Goal: Information Seeking & Learning: Find specific fact

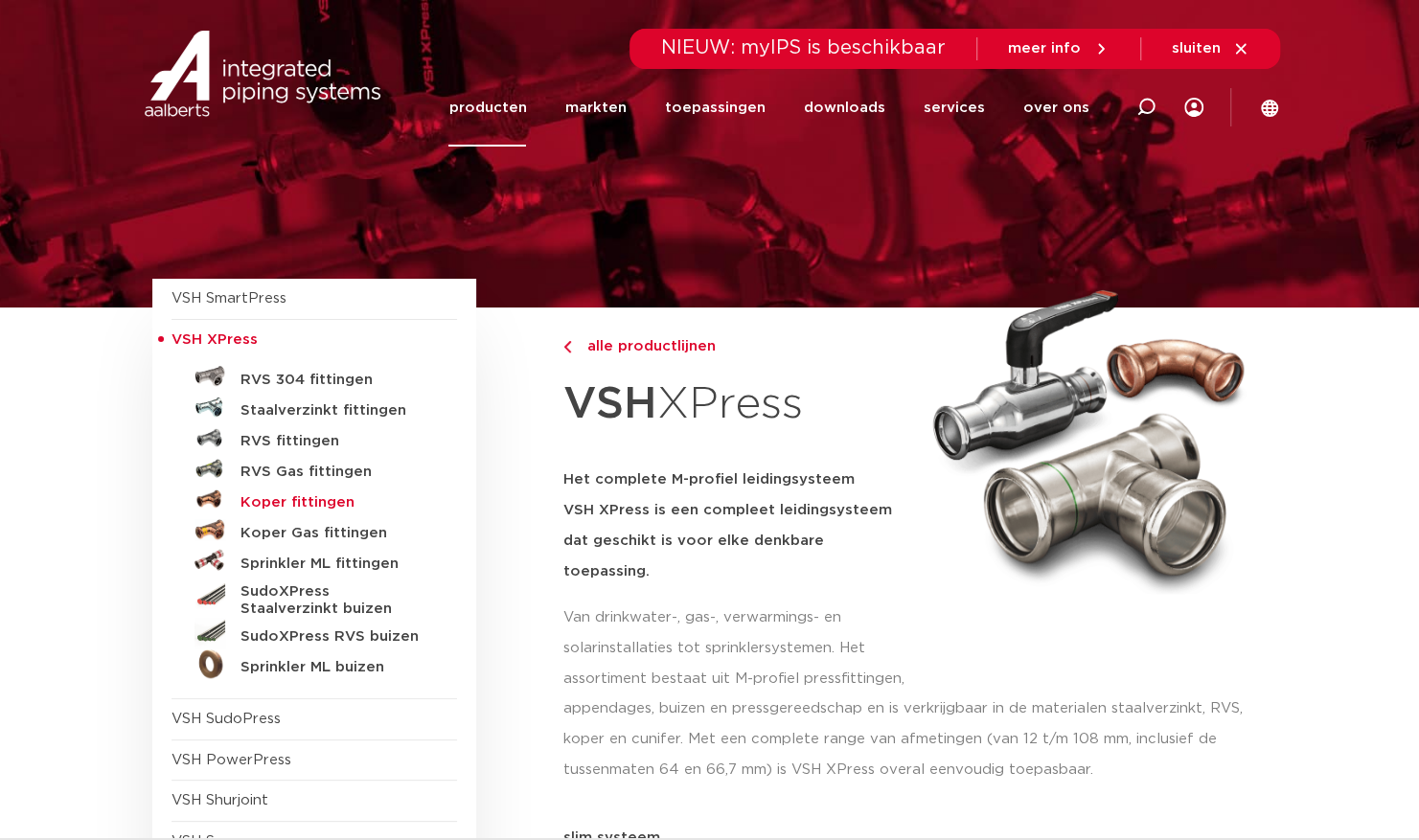
click at [328, 504] on h5 "Koper fittingen" at bounding box center [335, 503] width 189 height 17
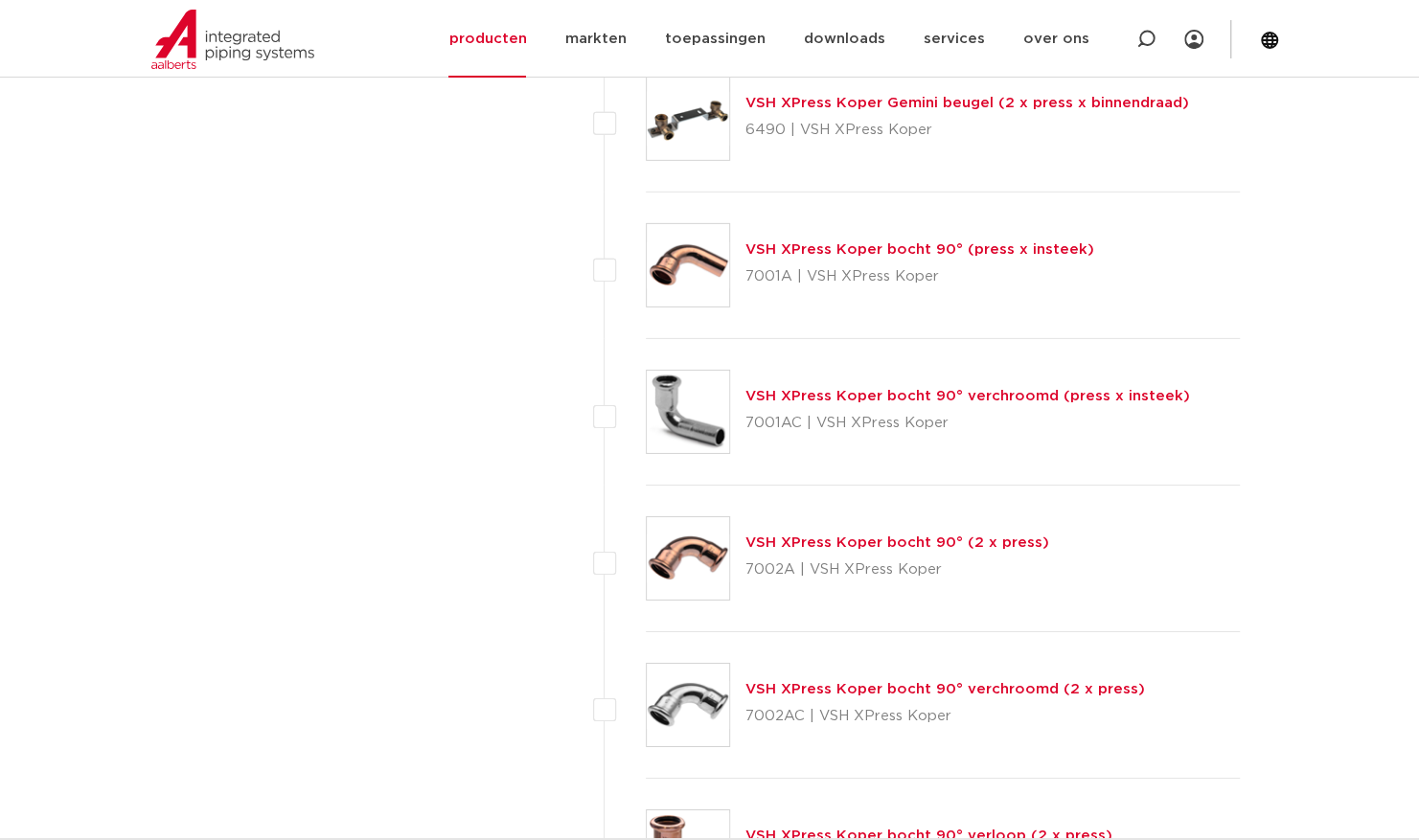
scroll to position [3448, 0]
click at [820, 552] on p "7002A | VSH XPress Koper" at bounding box center [897, 568] width 303 height 31
click at [833, 540] on link "VSH XPress Koper bocht 90° (2 x press)" at bounding box center [897, 540] width 303 height 14
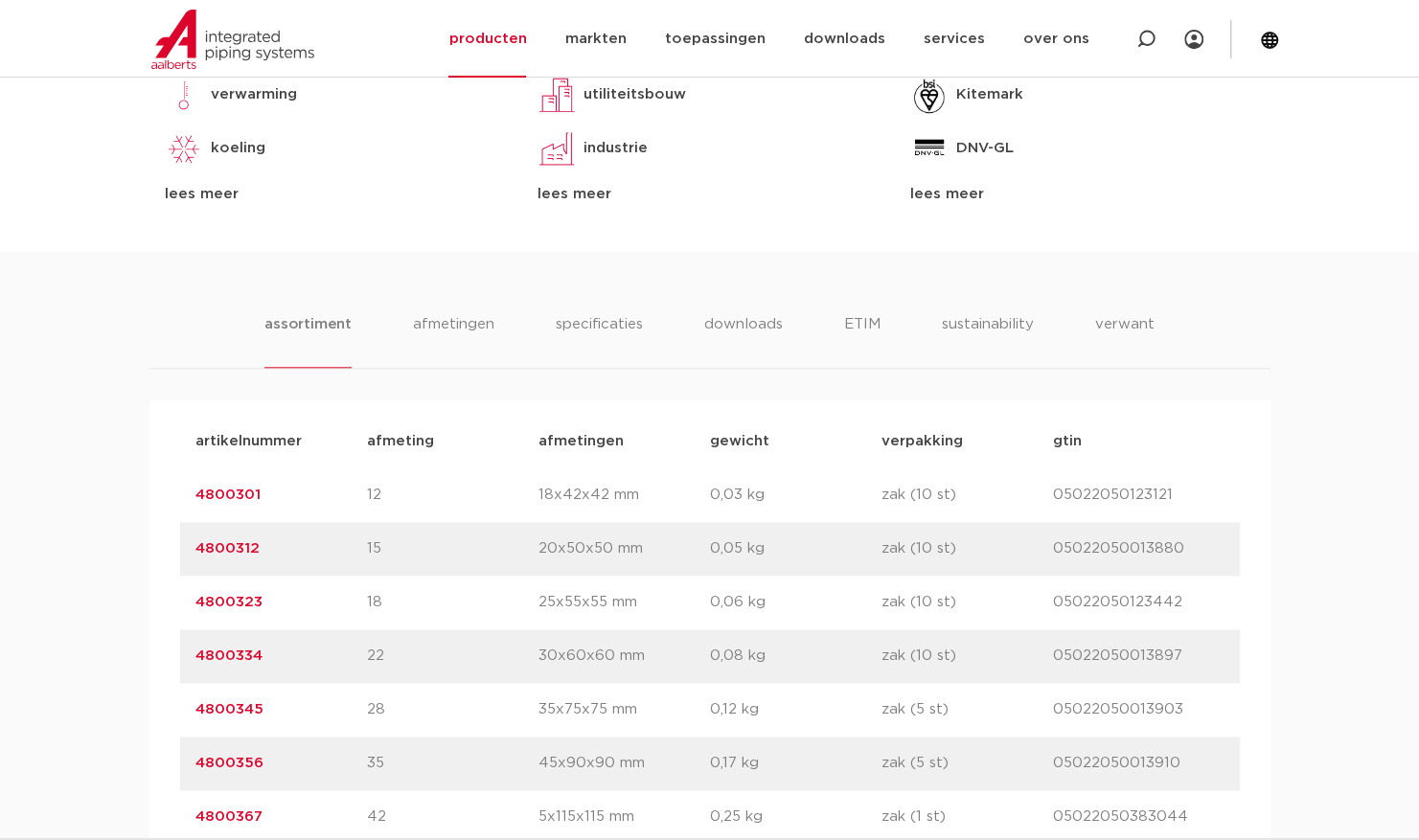
scroll to position [1053, 0]
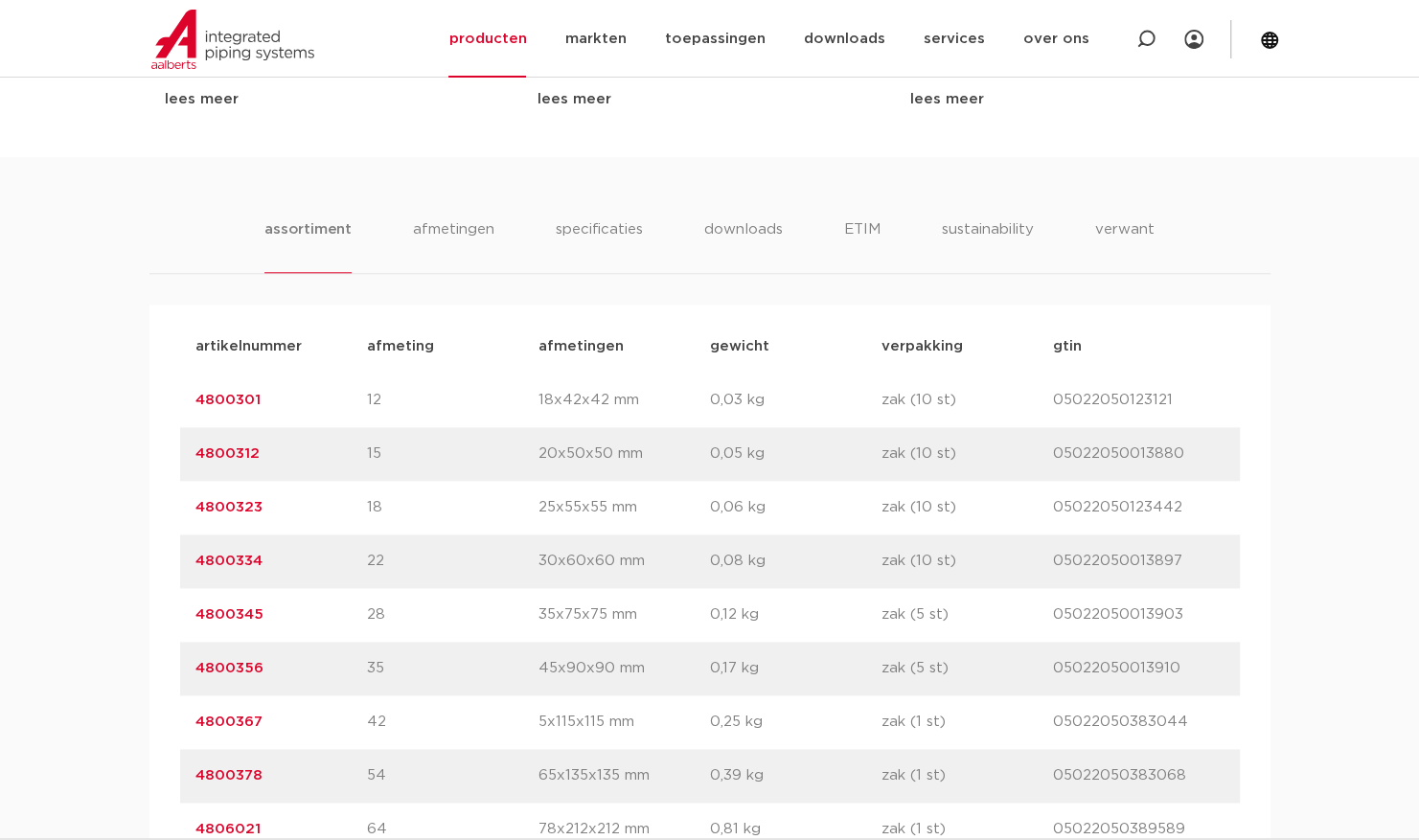
drag, startPoint x: 255, startPoint y: 562, endPoint x: 193, endPoint y: 564, distance: 62.0
click at [193, 564] on div "artikelnummer 4800334 afmeting 22 afmetingen 30x60x60 mm gewicht 0,08 kg verpak…" at bounding box center [709, 561] width 1060 height 54
copy link "4800334"
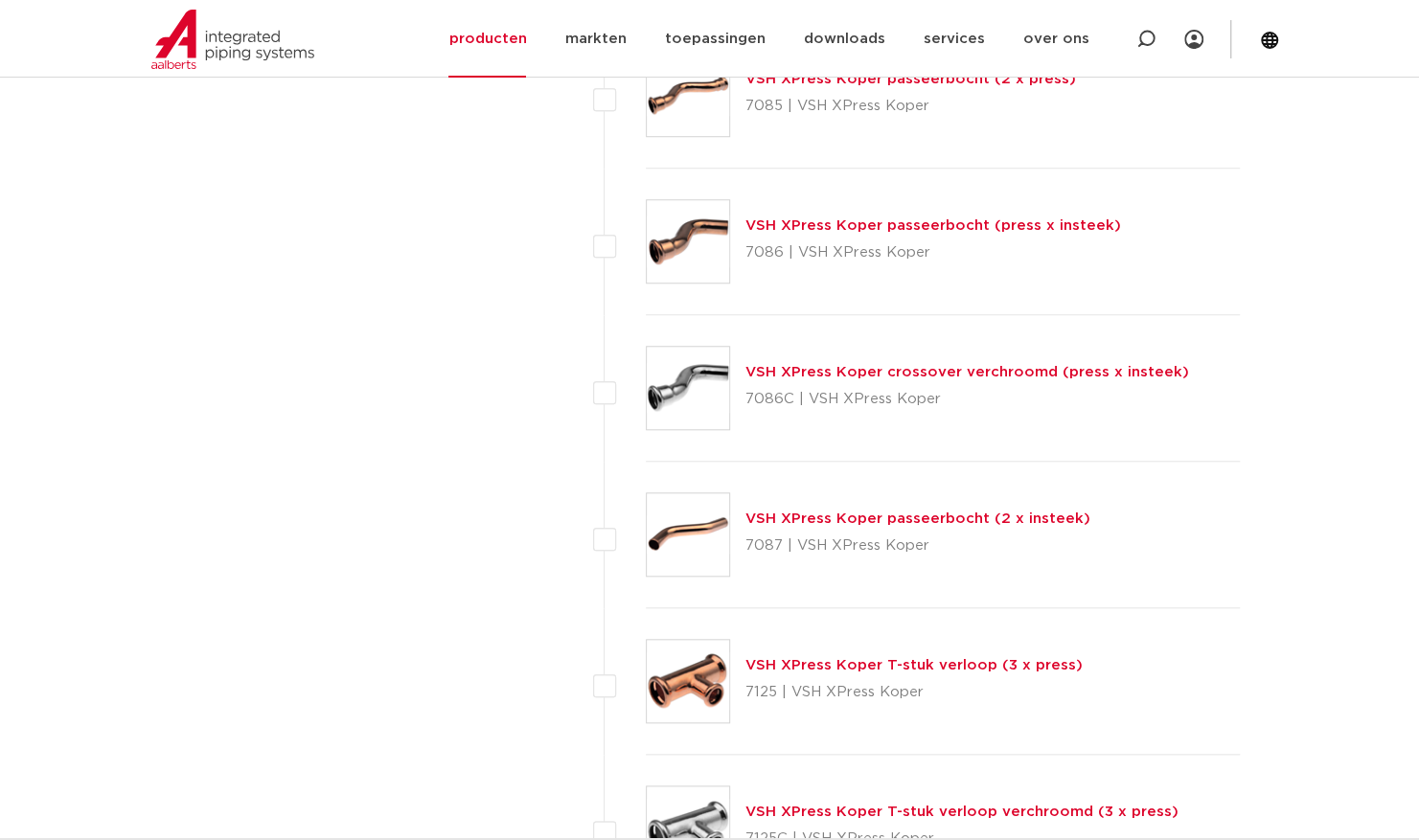
scroll to position [5267, 0]
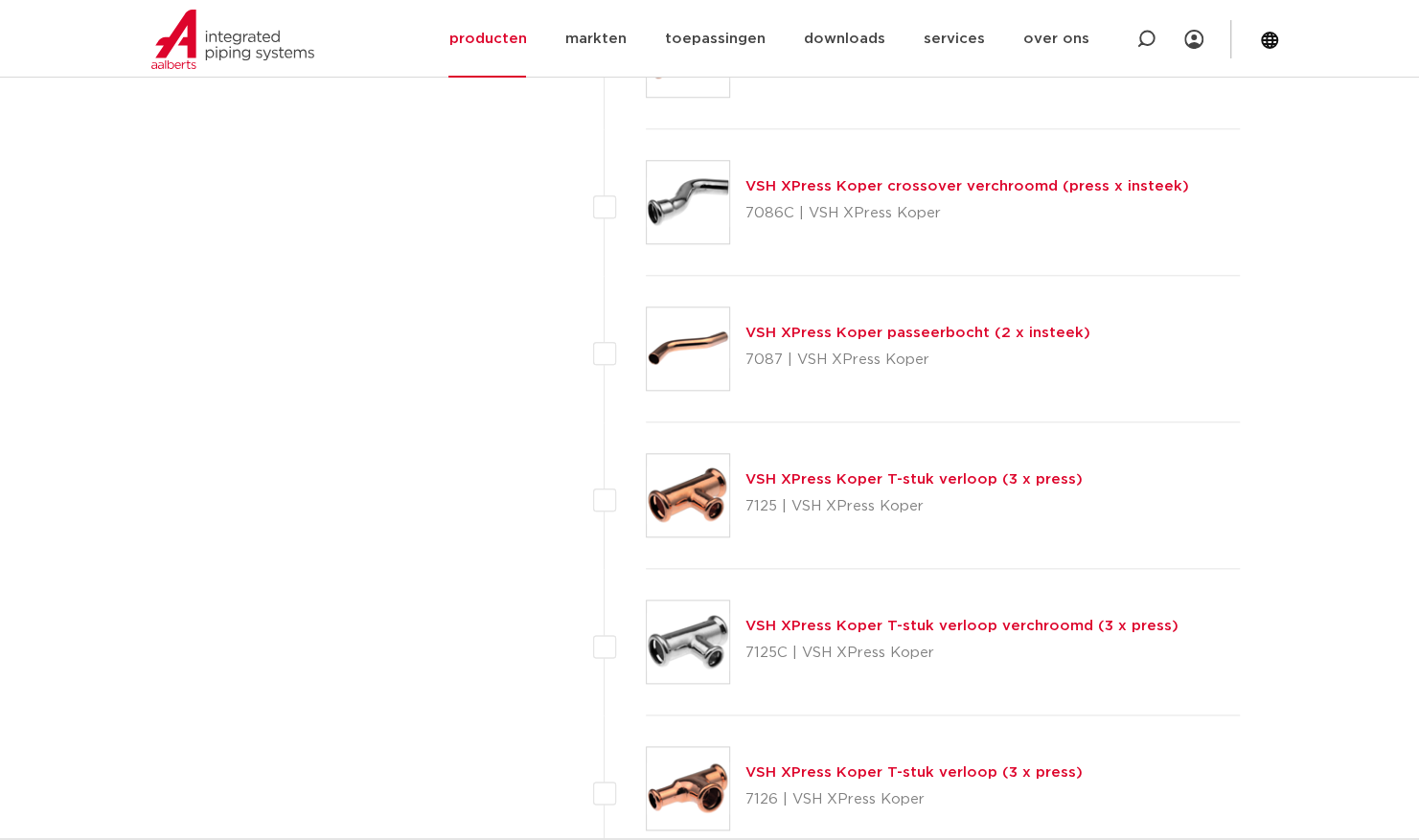
click at [836, 475] on link "VSH XPress Koper T-stuk verloop (3 x press)" at bounding box center [914, 479] width 337 height 14
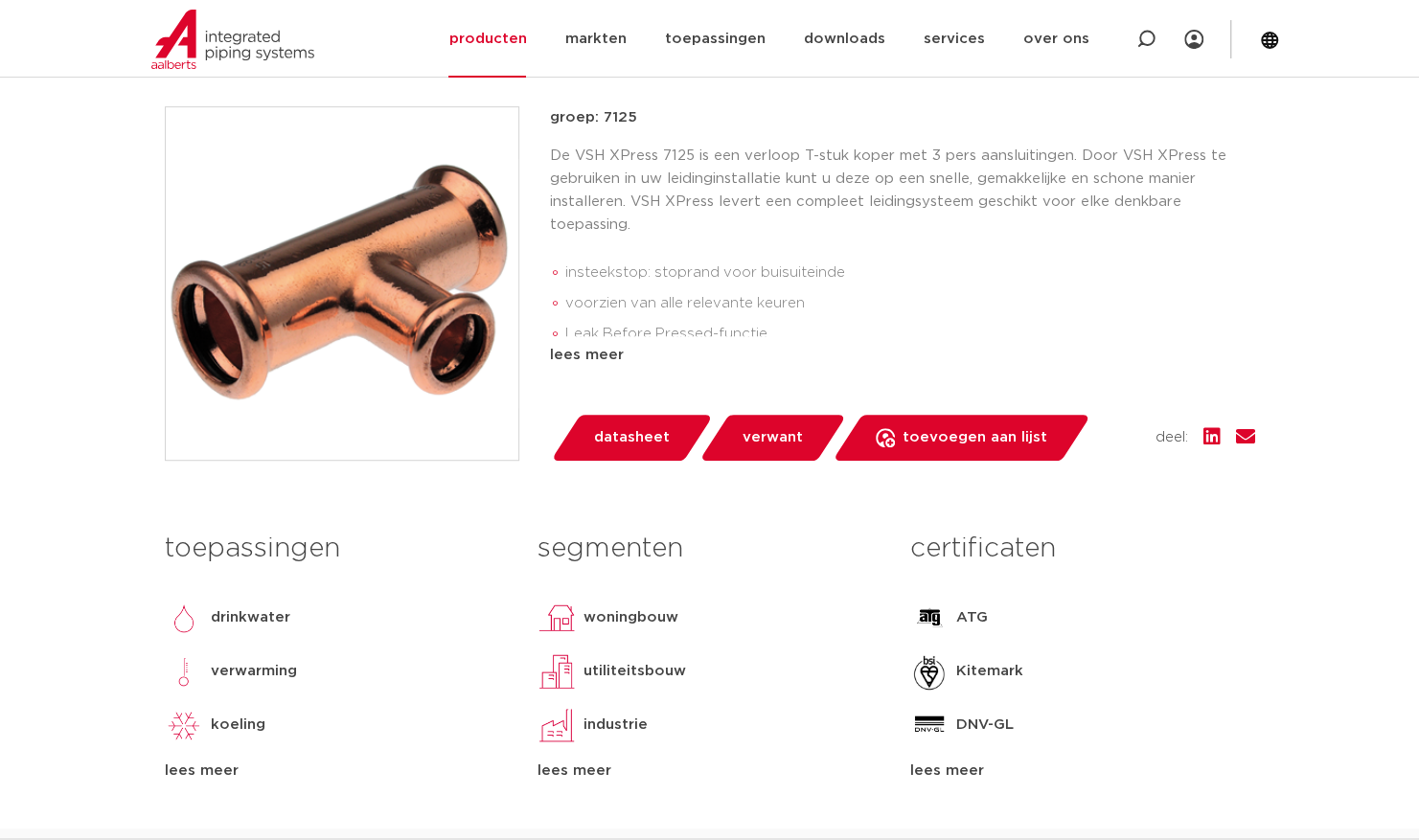
scroll to position [288, 0]
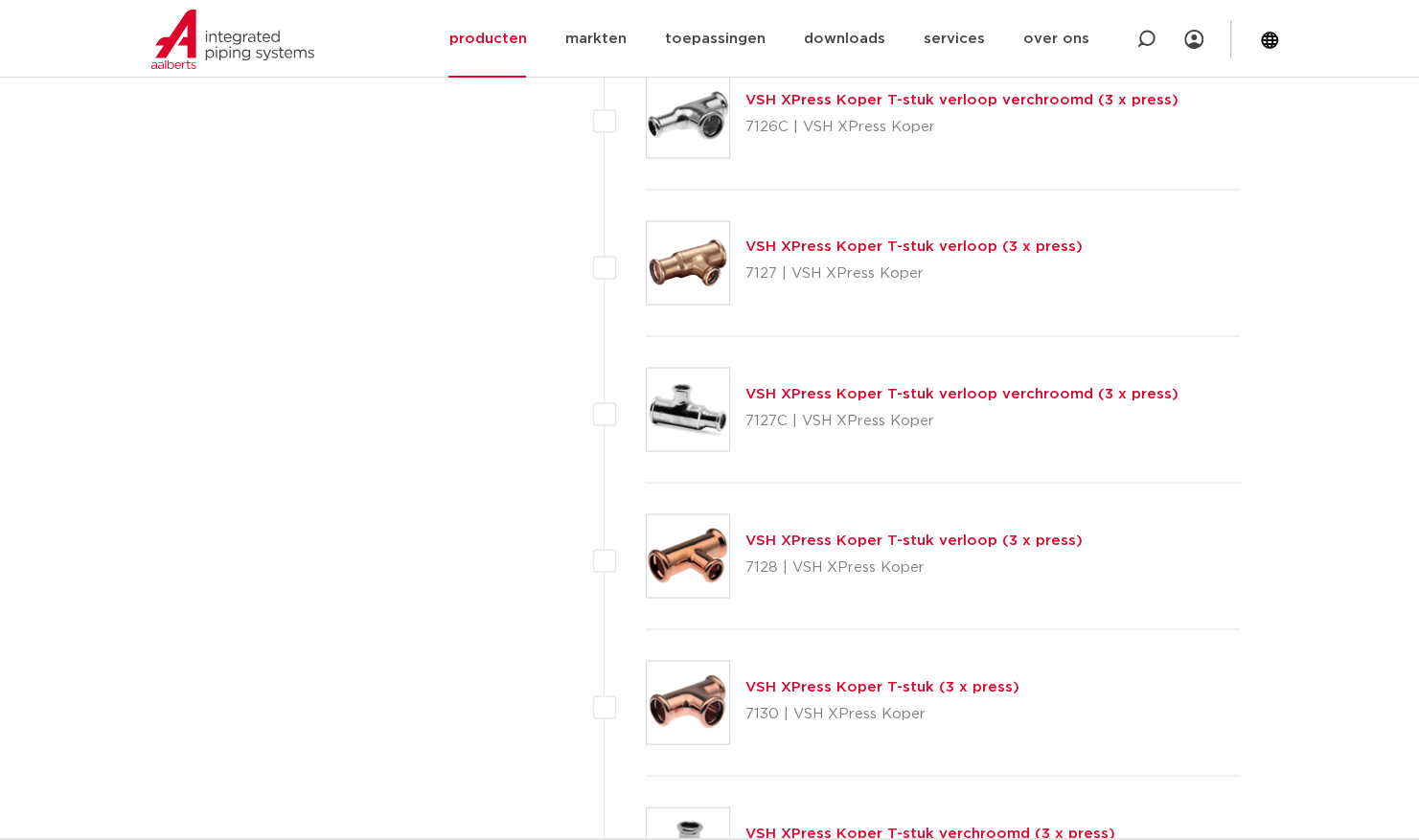
scroll to position [6129, 0]
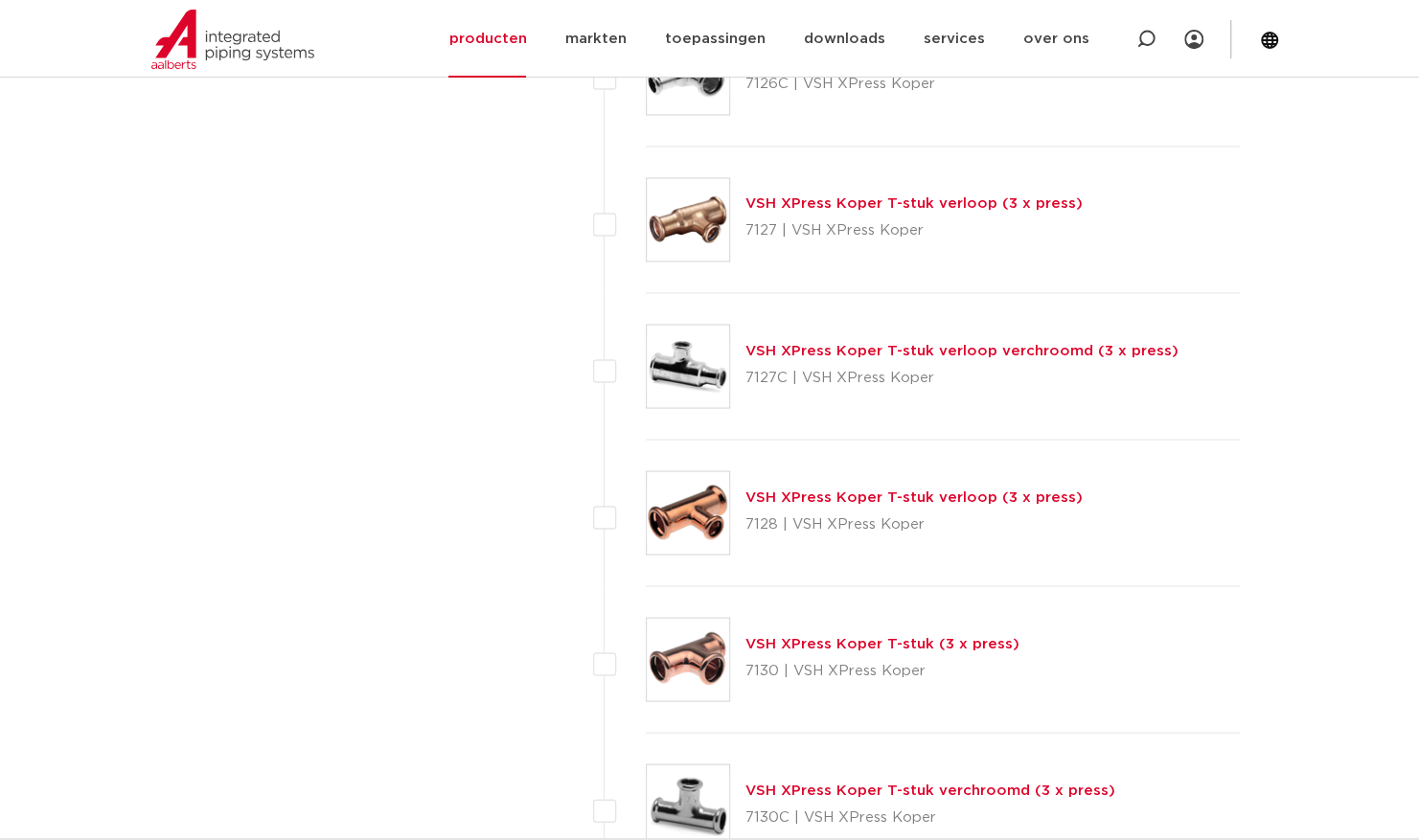
click at [816, 636] on link "VSH XPress Koper T-stuk (3 x press)" at bounding box center [883, 643] width 274 height 14
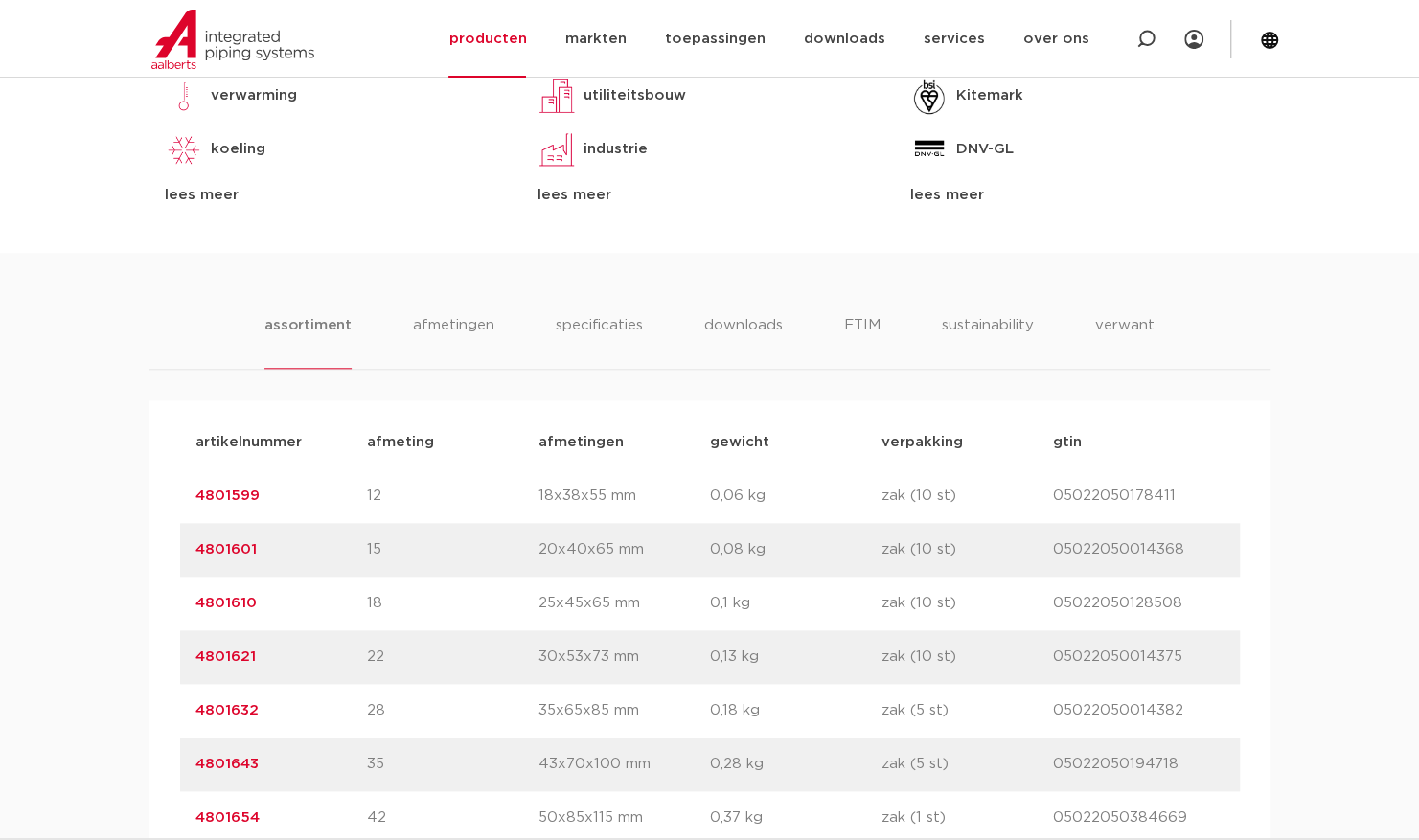
drag, startPoint x: 258, startPoint y: 658, endPoint x: 191, endPoint y: 660, distance: 67.0
click at [191, 660] on div "artikelnummer 4801621 afmeting 22 afmetingen 30x53x73 mm gewicht 0,13 kg verpak…" at bounding box center [709, 658] width 1060 height 54
copy link "4801621"
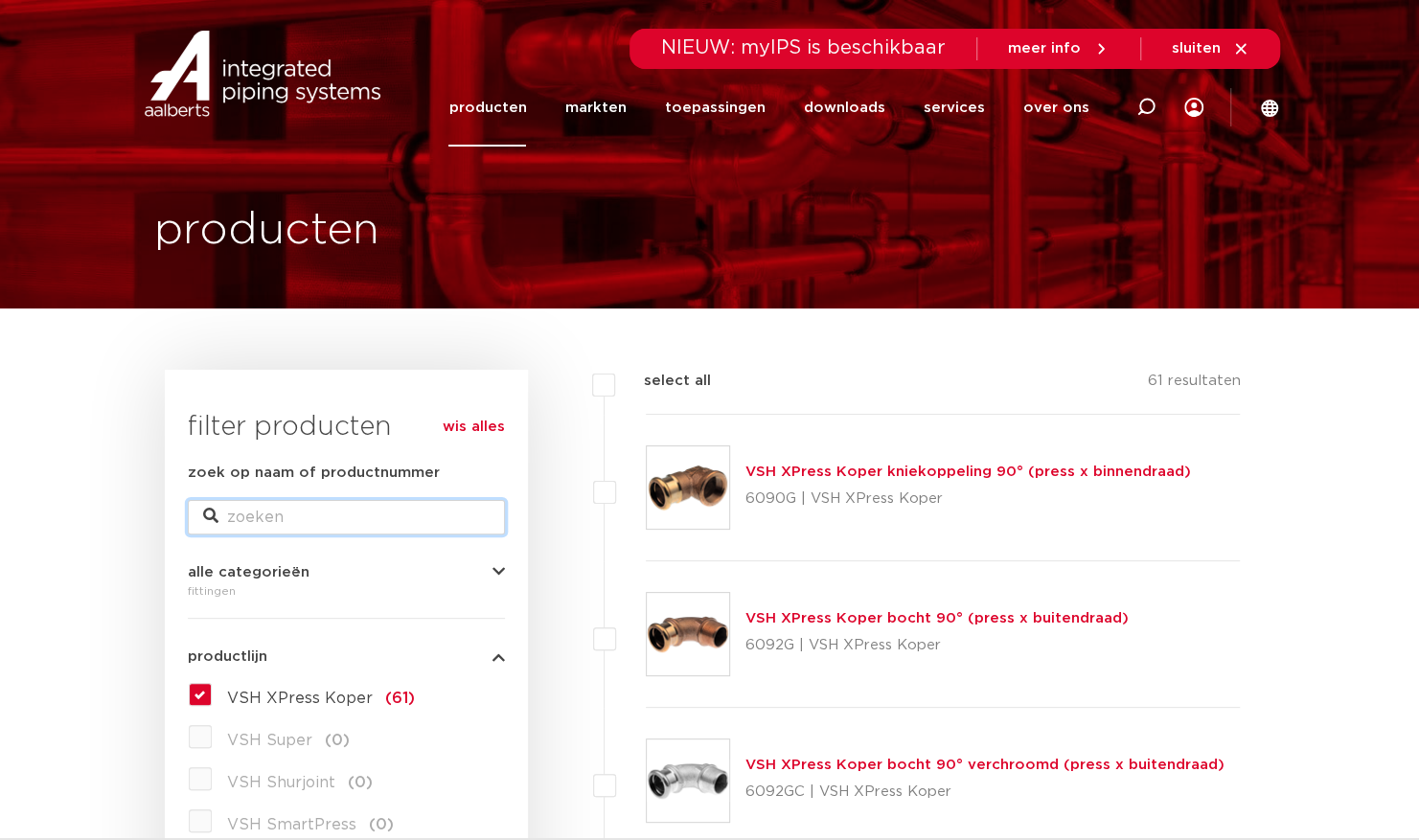
click at [286, 523] on input "zoek op naam of productnummer" at bounding box center [346, 518] width 317 height 35
type input "afsluiters"
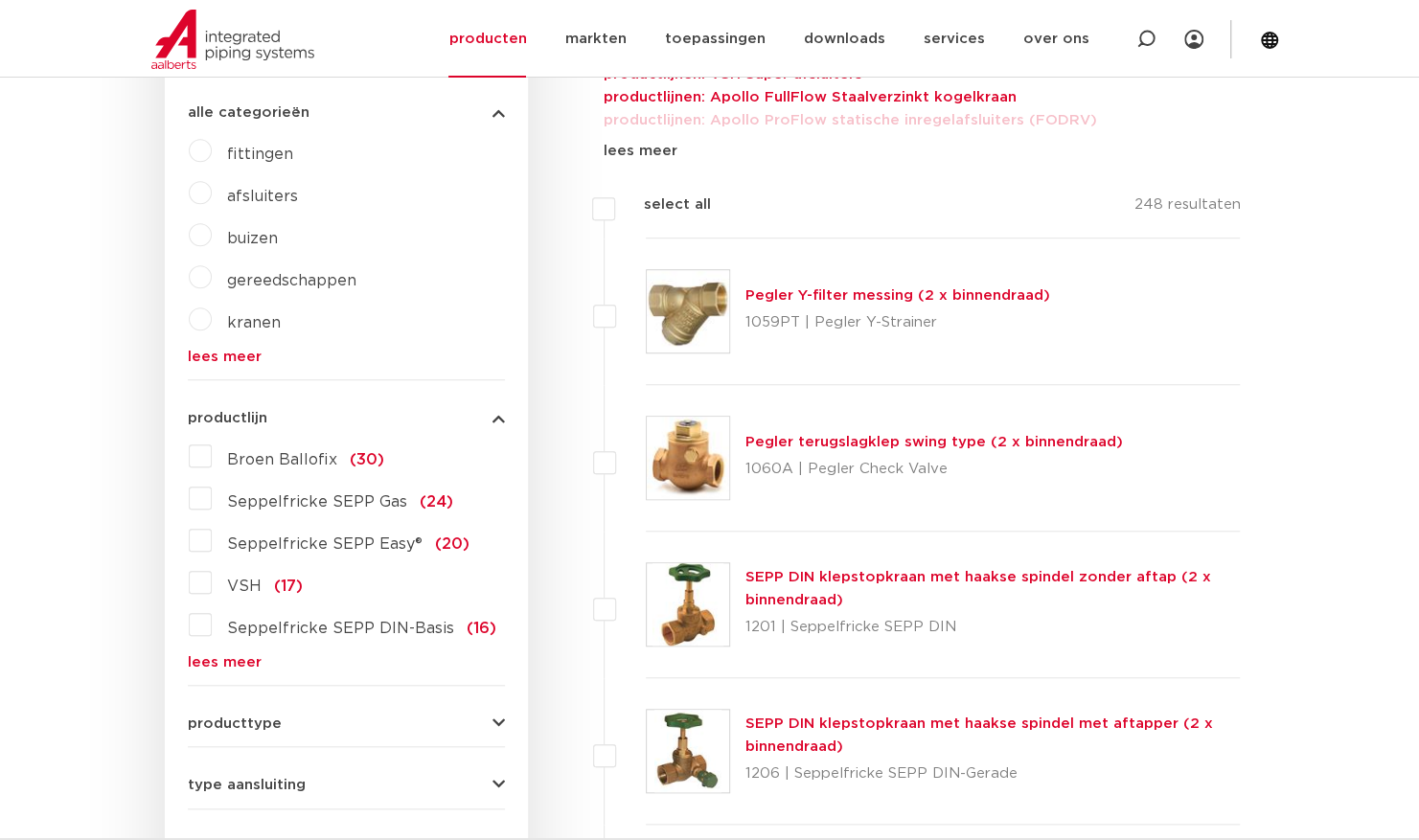
scroll to position [574, 0]
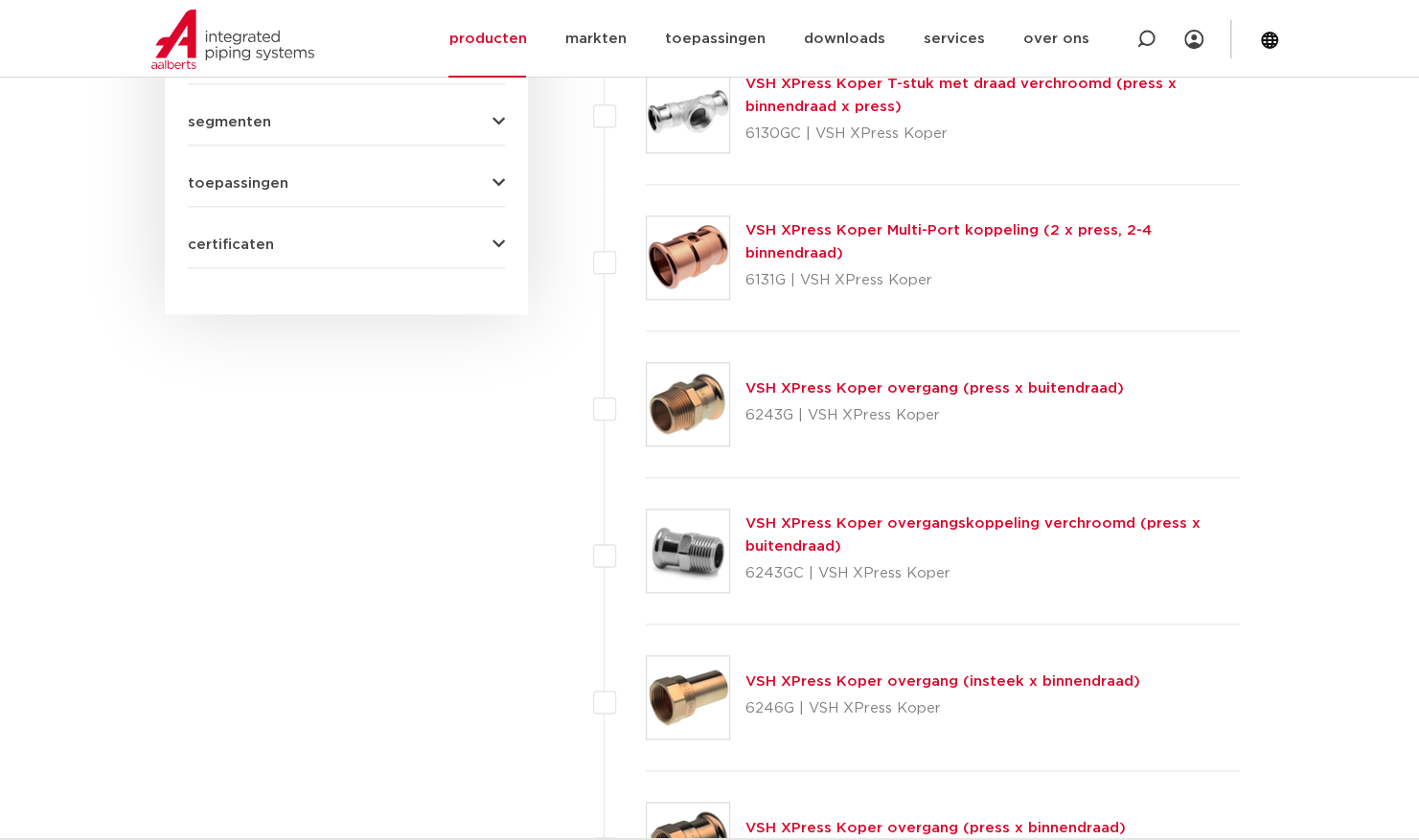
scroll to position [1149, 0]
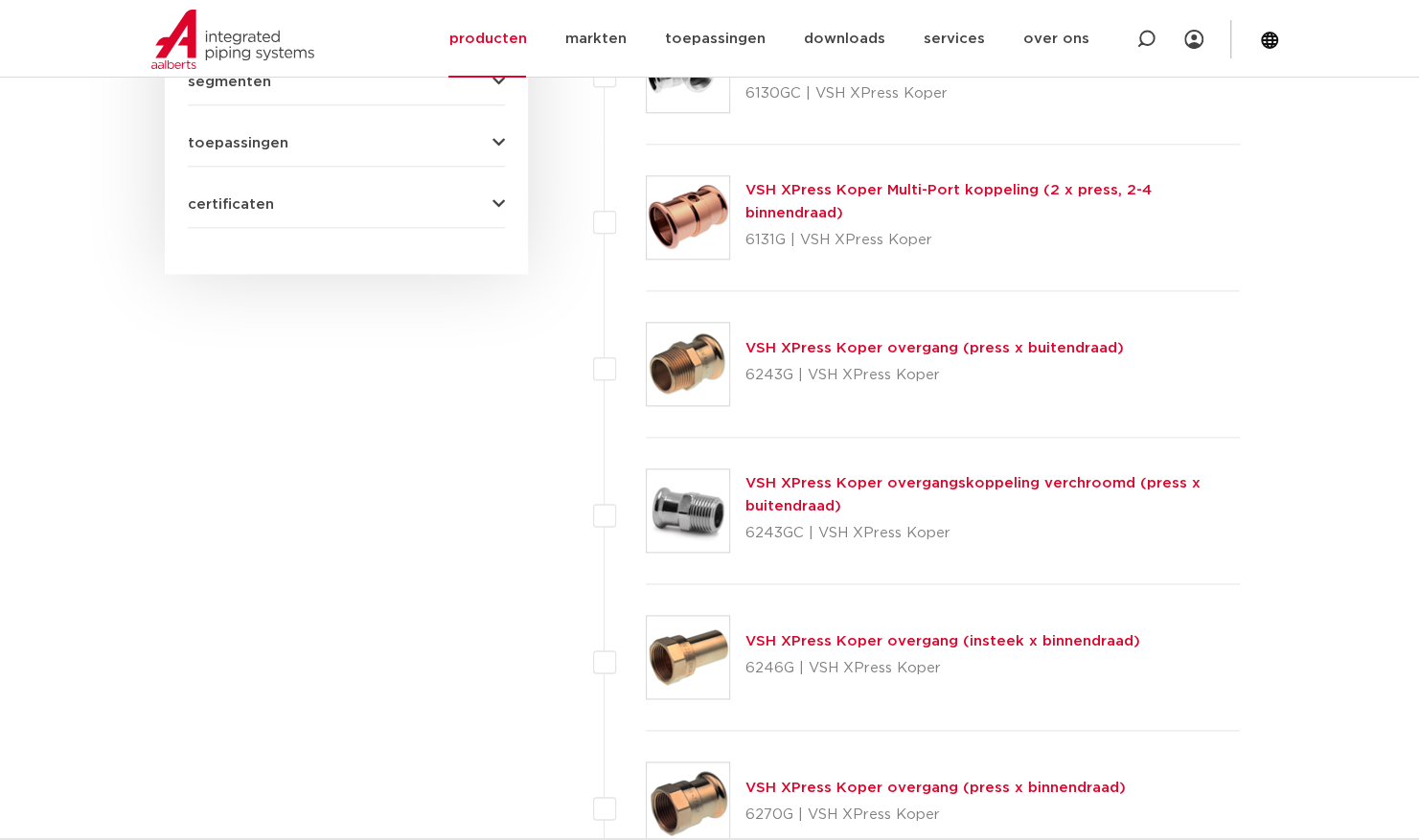
click at [860, 646] on link "VSH XPress Koper overgang (insteek x binnendraad)" at bounding box center [943, 641] width 395 height 14
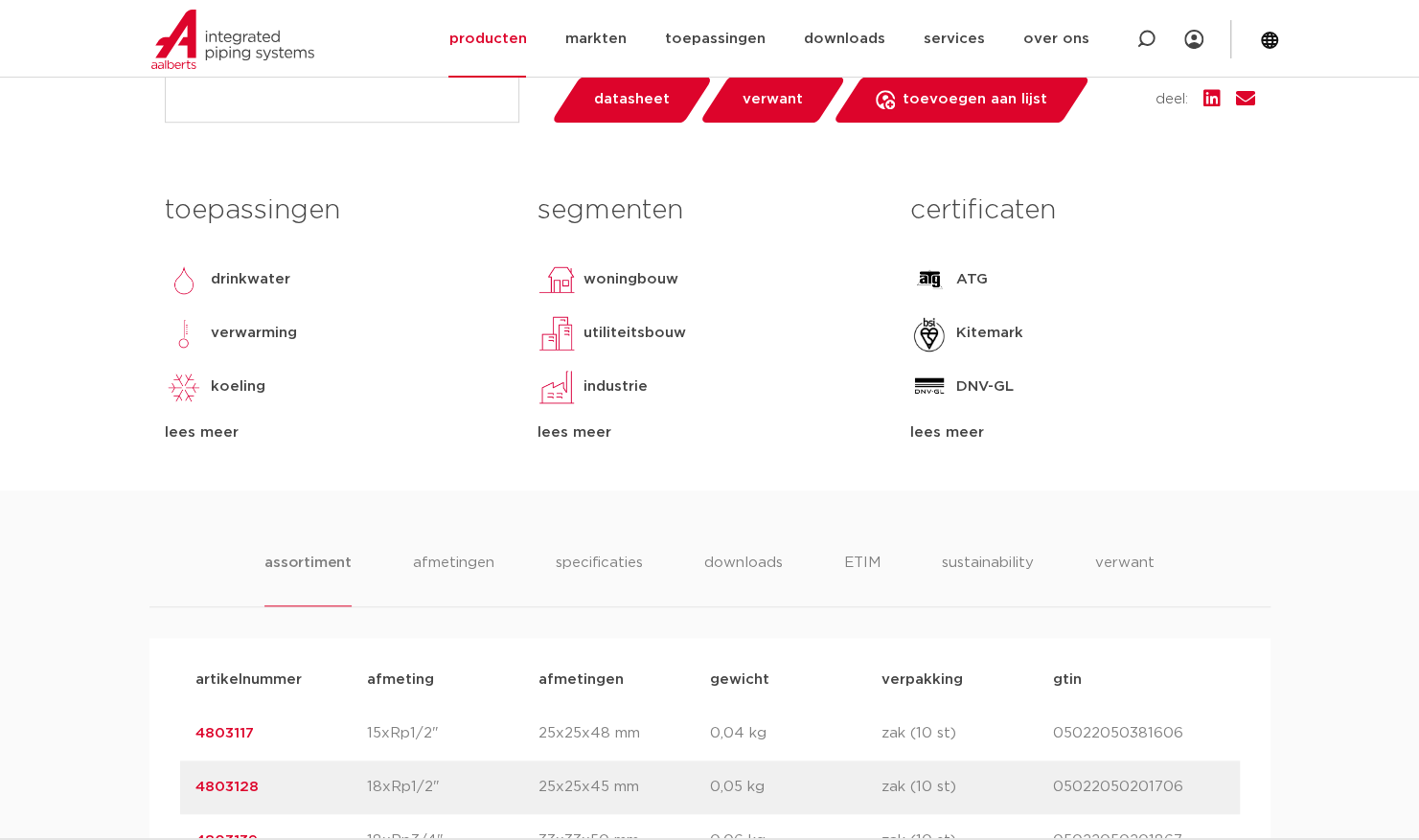
scroll to position [1149, 0]
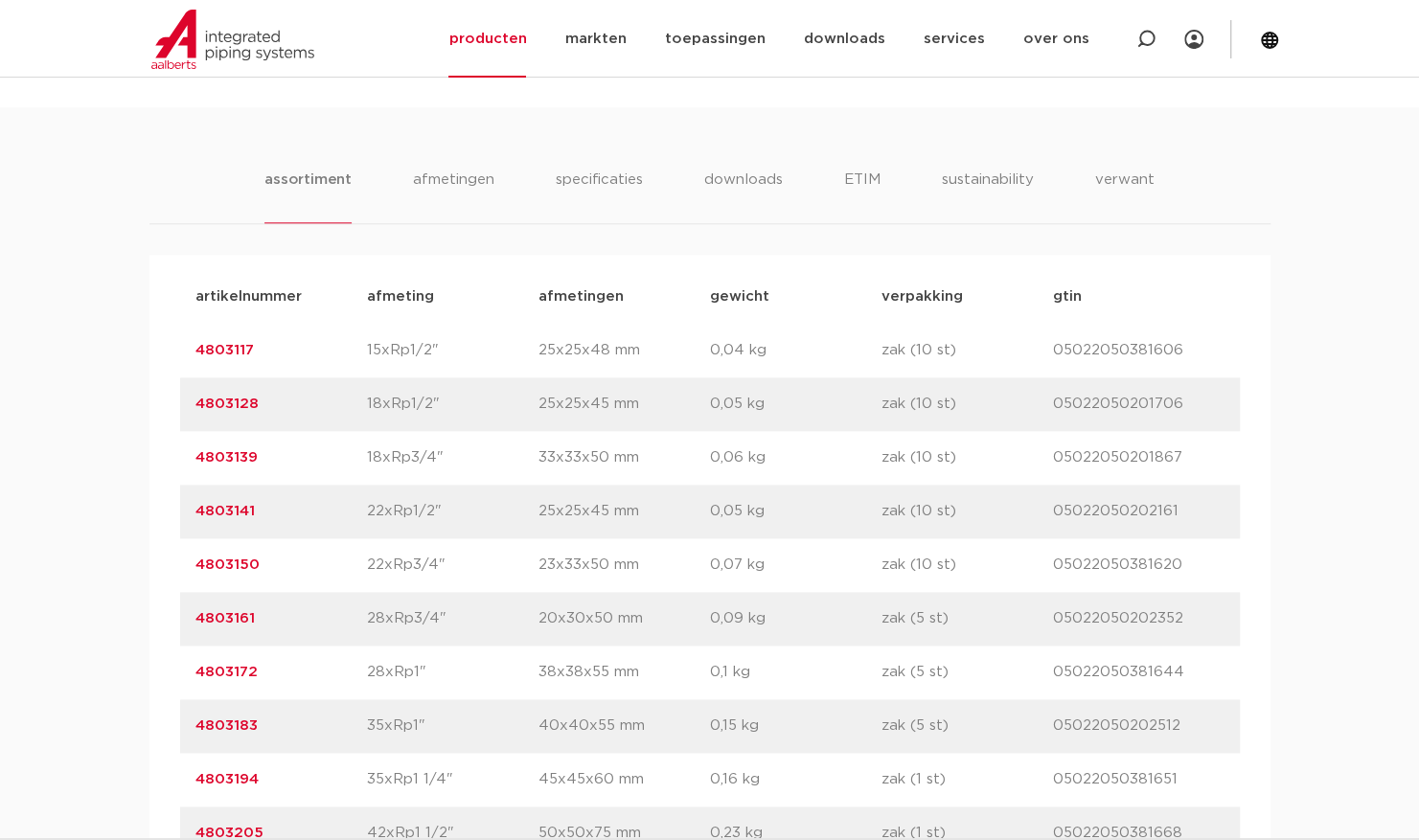
drag, startPoint x: 255, startPoint y: 508, endPoint x: 193, endPoint y: 509, distance: 62.0
click at [193, 509] on div "artikelnummer 4803141 afmeting 22xRp1/2" [GEOGRAPHIC_DATA] 25x25x45 mm gewicht …" at bounding box center [709, 512] width 1060 height 54
copy link "4803141"
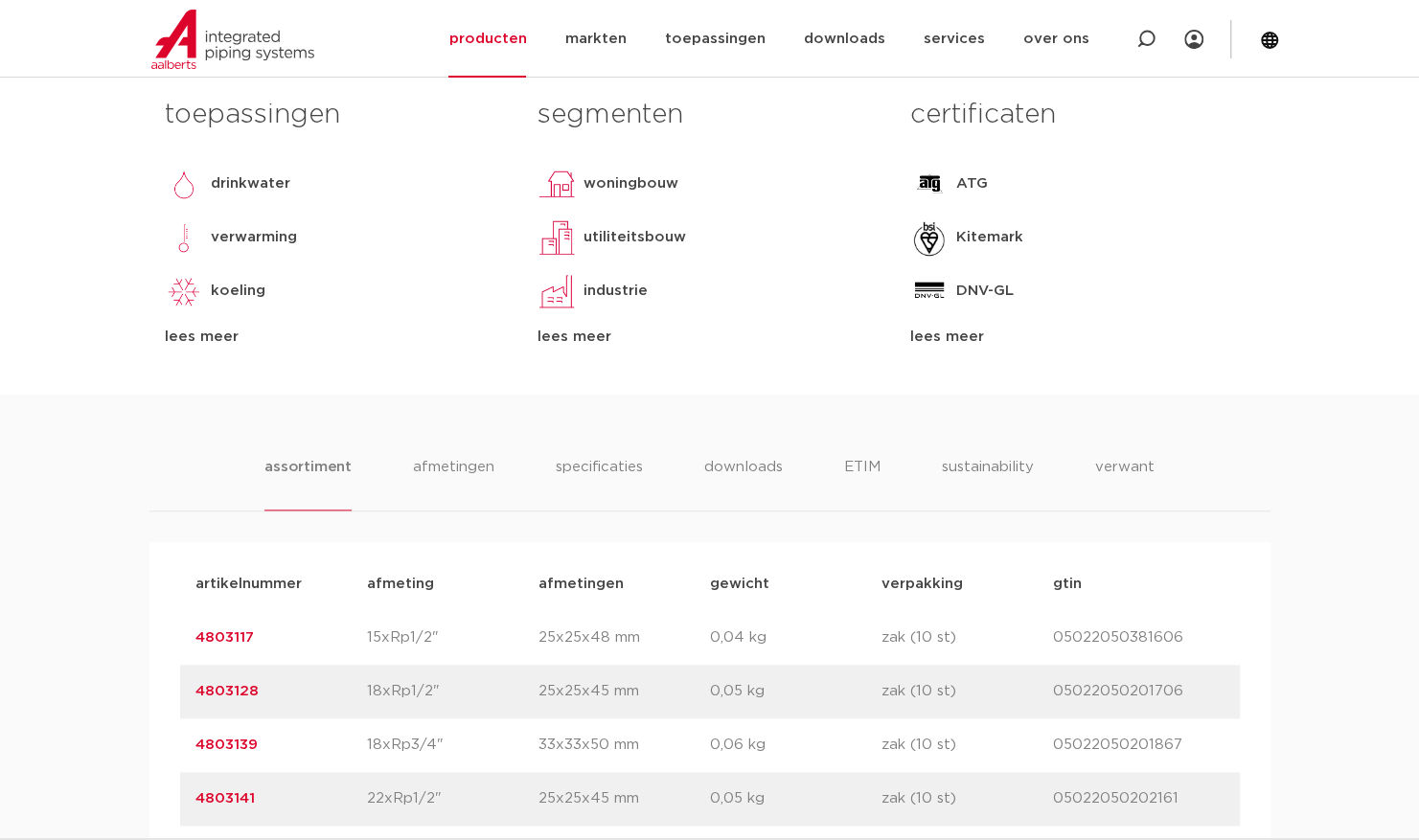
scroll to position [479, 0]
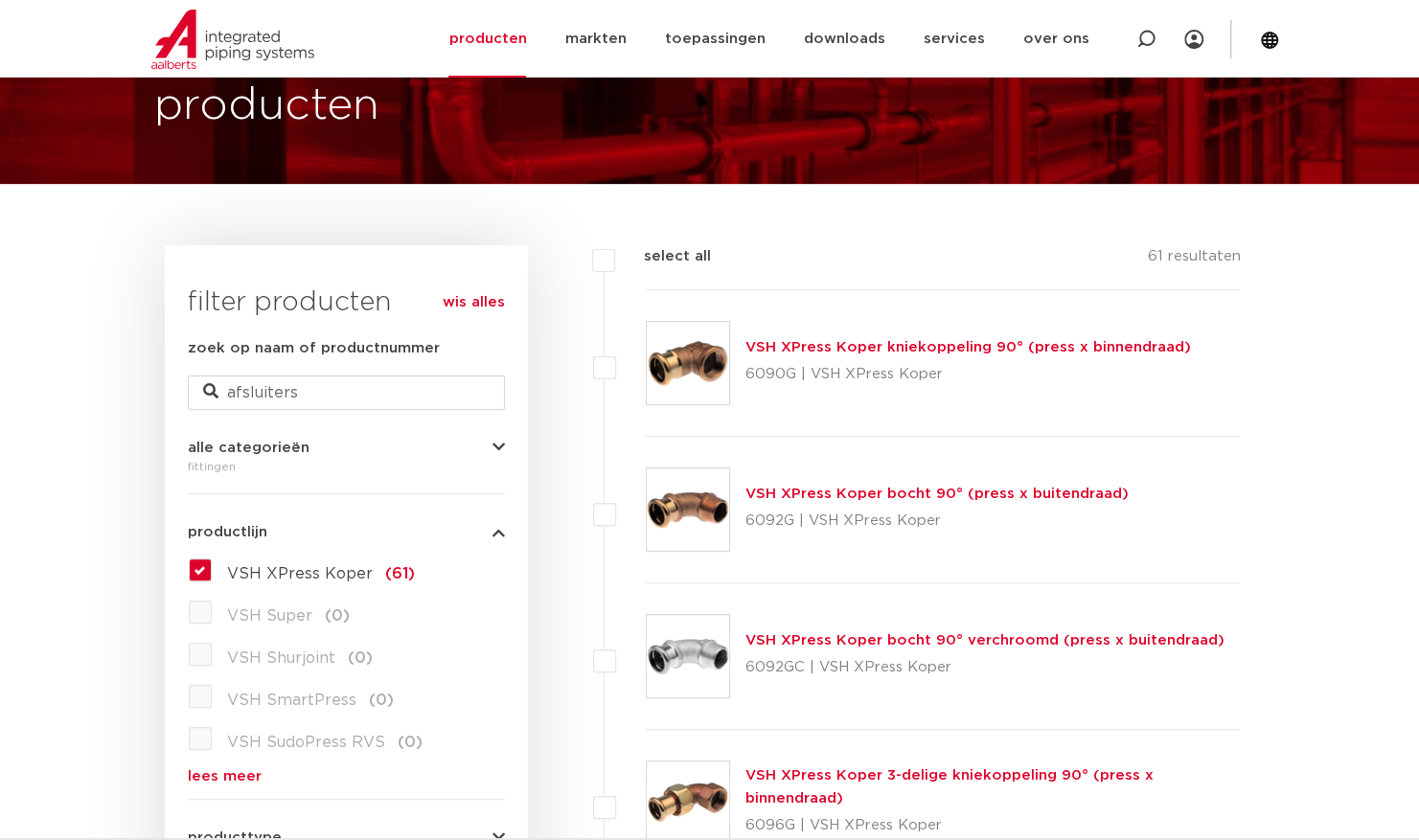
scroll to position [96, 0]
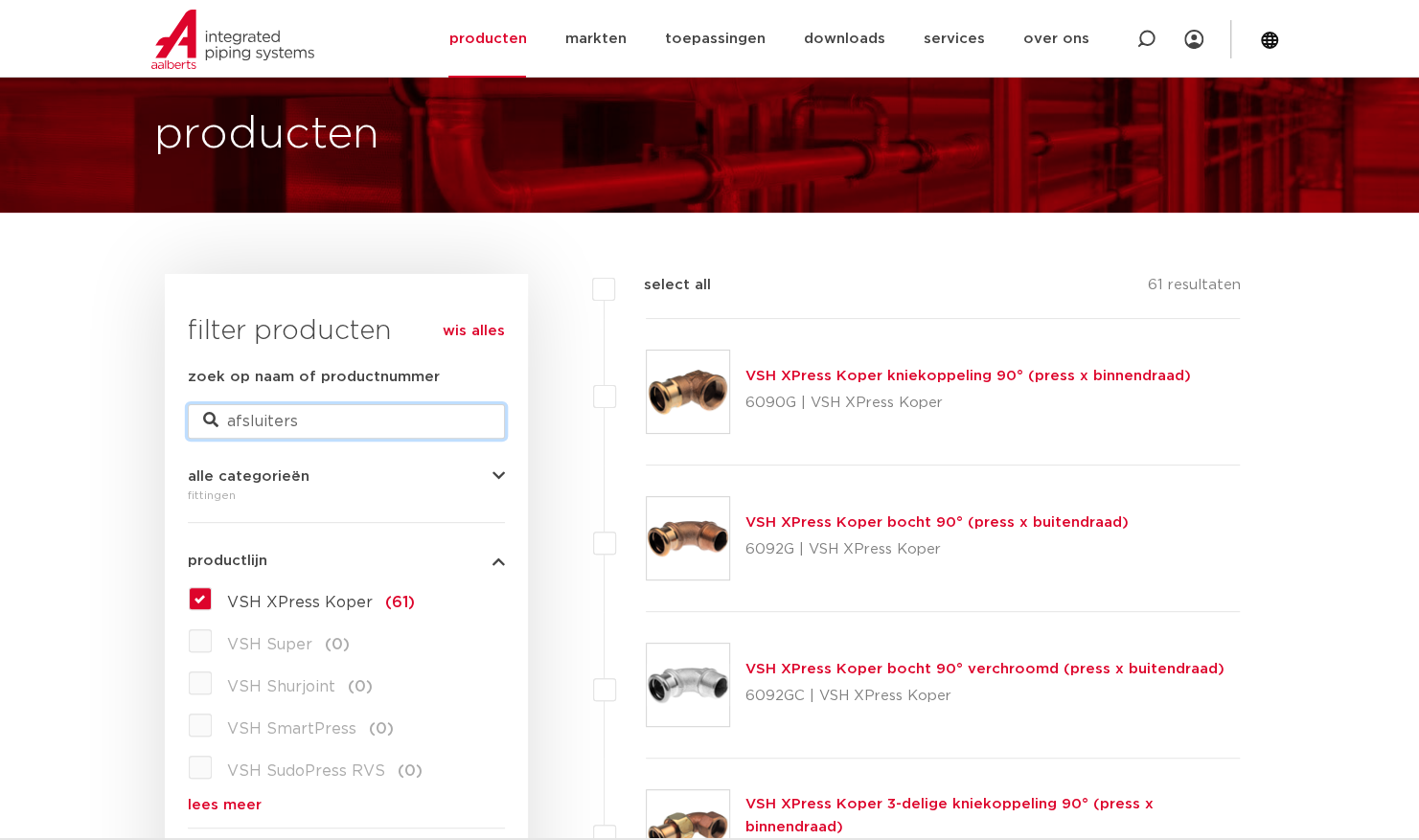
click at [318, 426] on input "afsluiters" at bounding box center [346, 422] width 317 height 35
type input "a"
type input "sok"
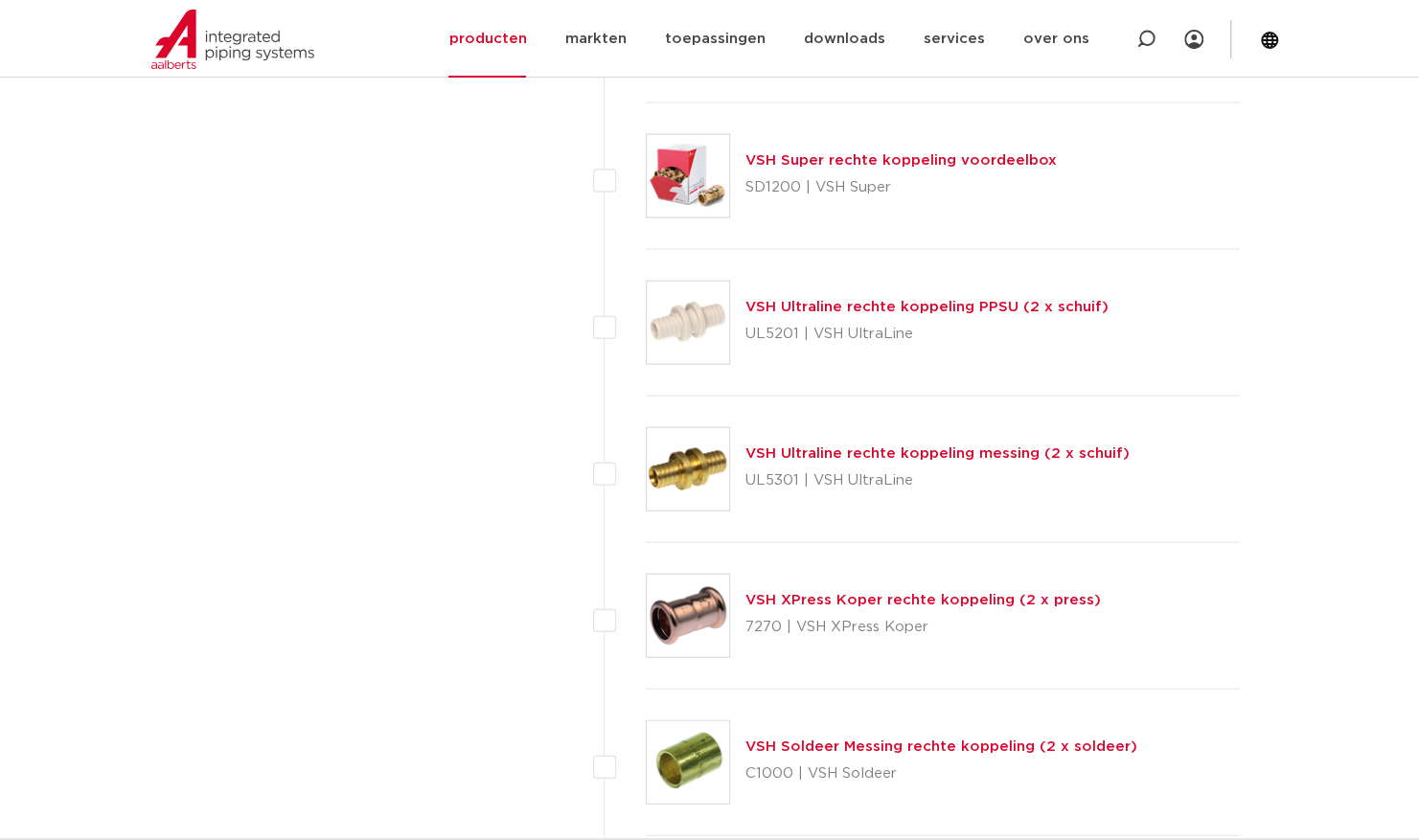
scroll to position [2490, 0]
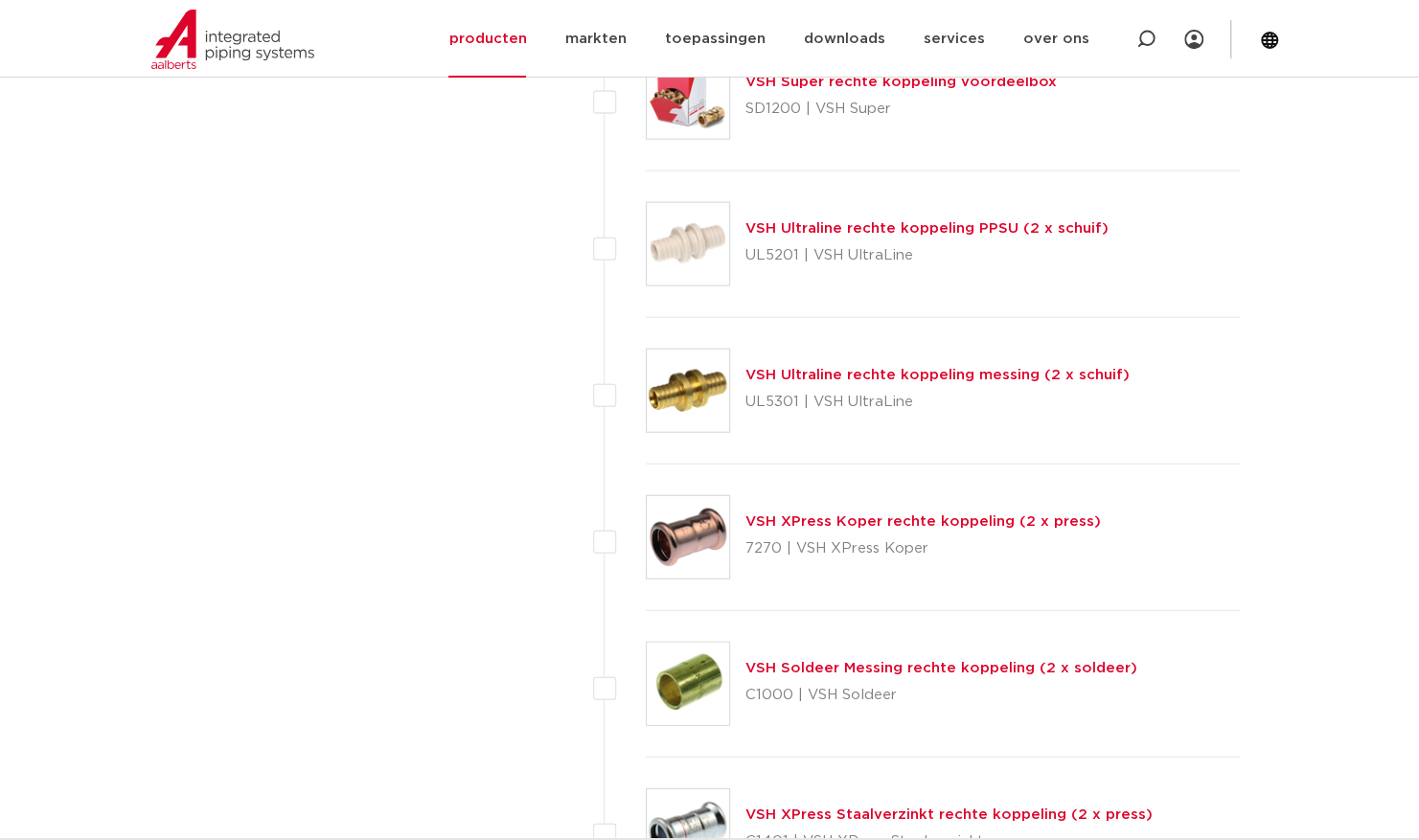
click at [828, 517] on link "VSH XPress Koper rechte koppeling (2 x press)" at bounding box center [923, 521] width 355 height 14
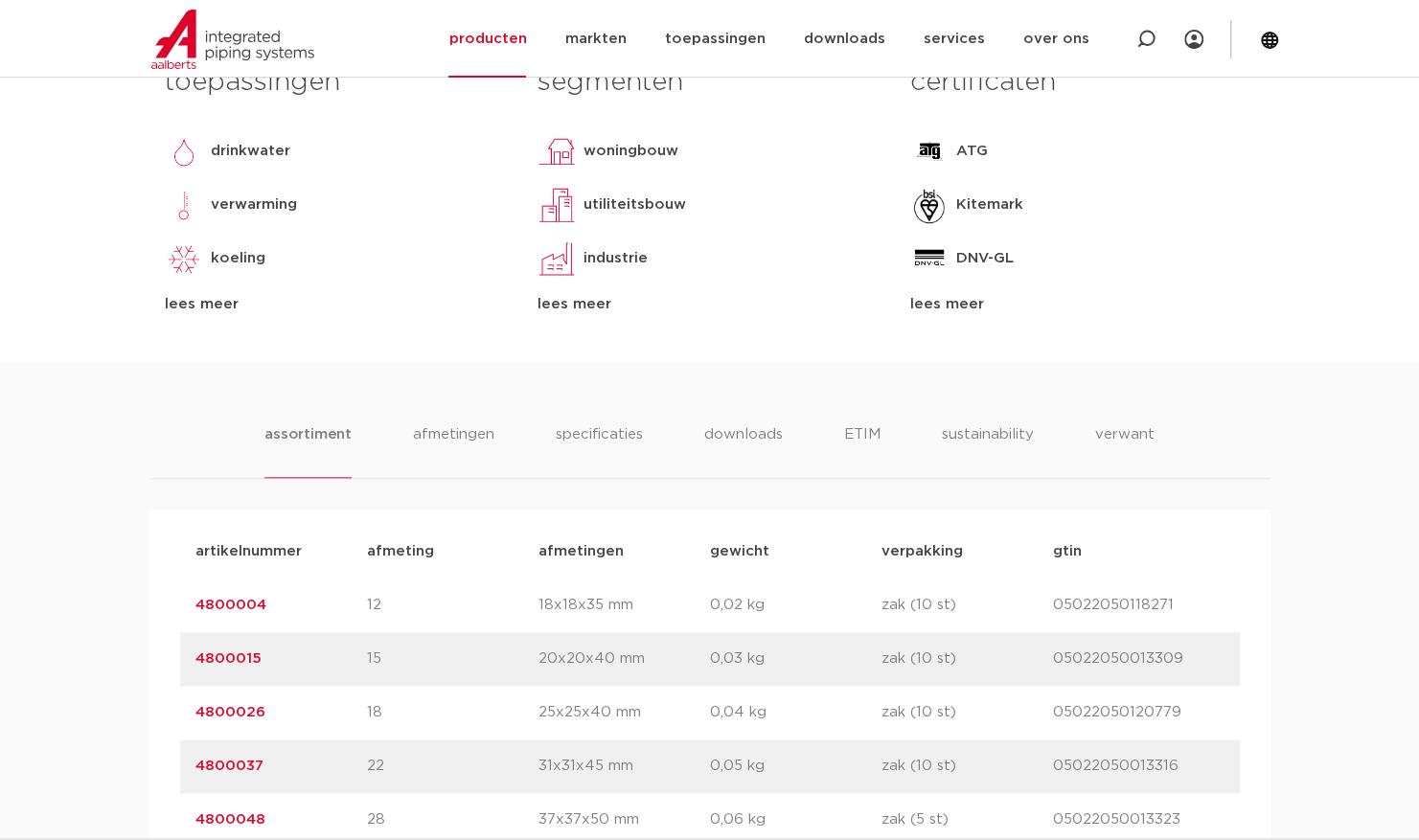
scroll to position [1245, 0]
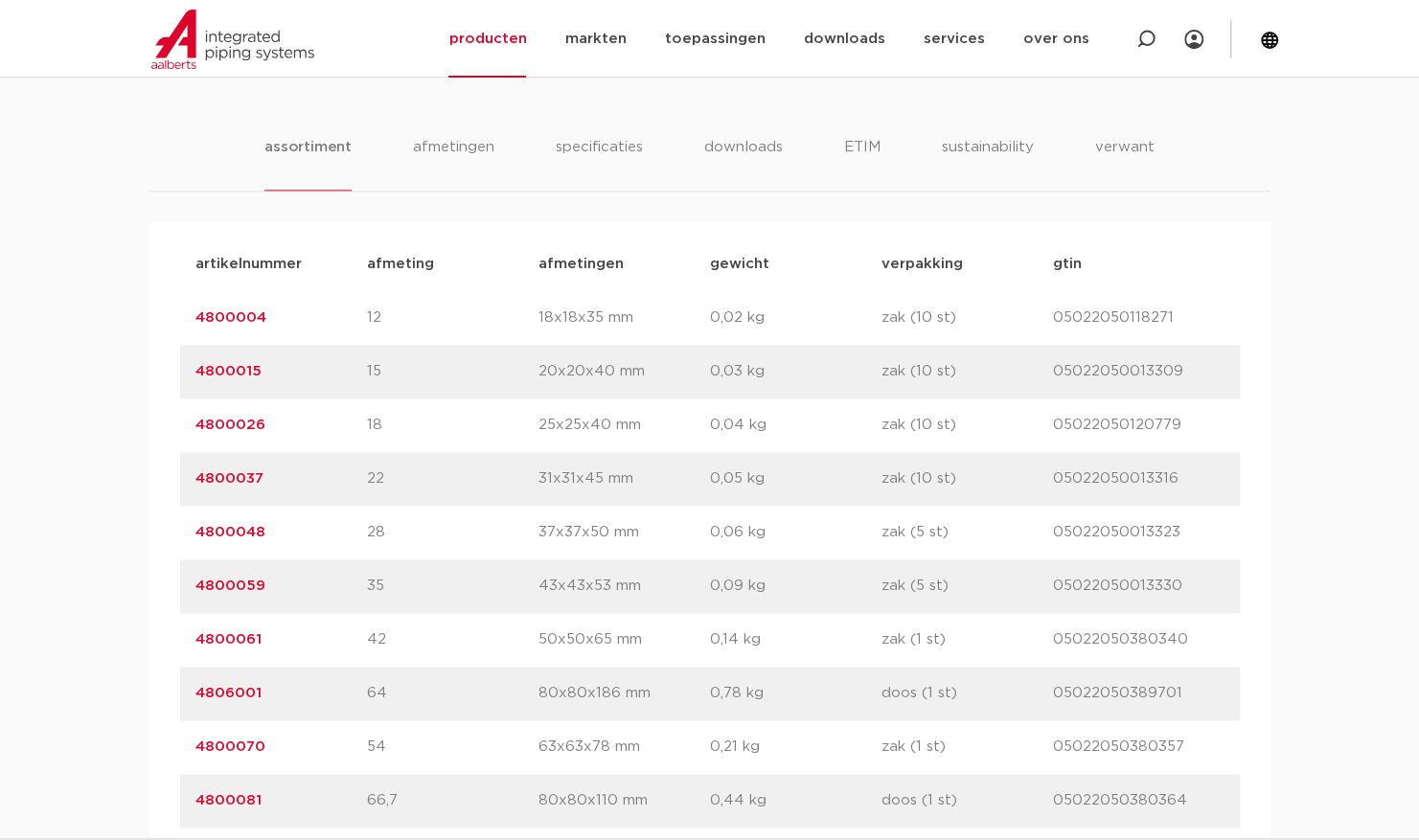
drag, startPoint x: 271, startPoint y: 480, endPoint x: 190, endPoint y: 479, distance: 81.0
click at [190, 479] on div "artikelnummer 4800037 afmeting 22 afmetingen 31x31x45 mm gewicht 0,05 kg verpak…" at bounding box center [709, 479] width 1060 height 54
copy link "4800037"
